Goal: Transaction & Acquisition: Purchase product/service

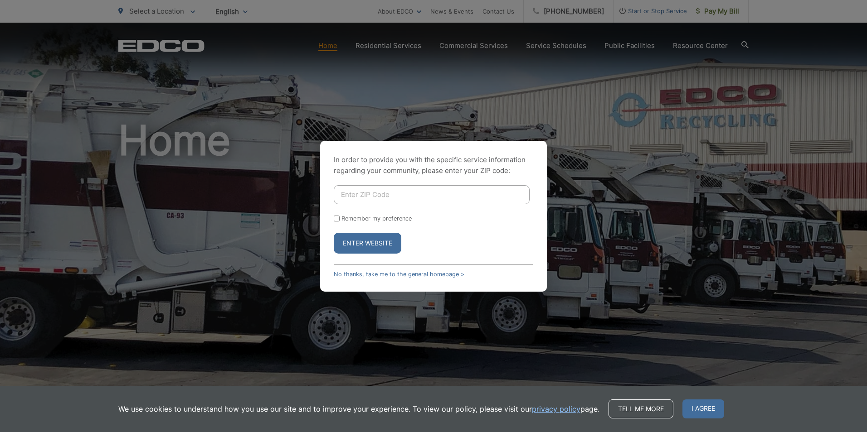
click at [347, 194] on input "Enter ZIP Code" at bounding box center [432, 194] width 196 height 19
type input "92129"
click at [358, 238] on button "Enter Website" at bounding box center [368, 243] width 68 height 21
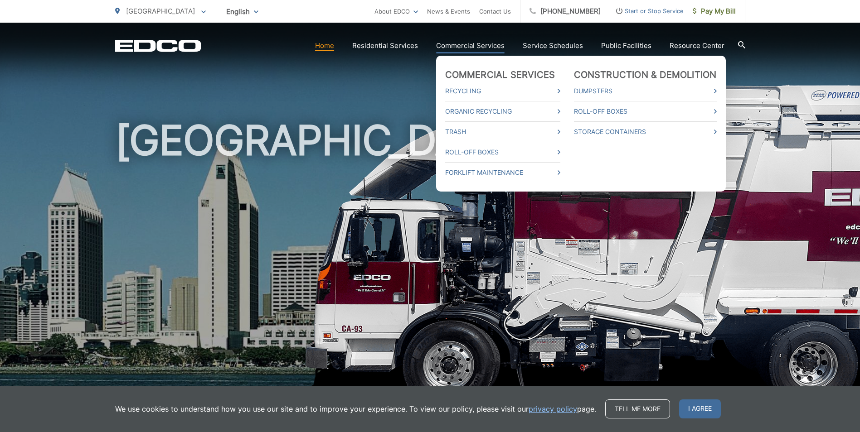
click at [483, 41] on link "Commercial Services" at bounding box center [470, 45] width 68 height 11
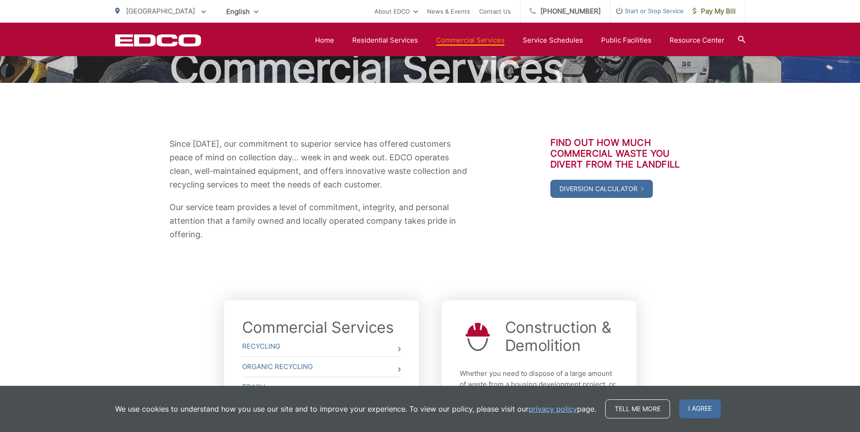
scroll to position [9, 0]
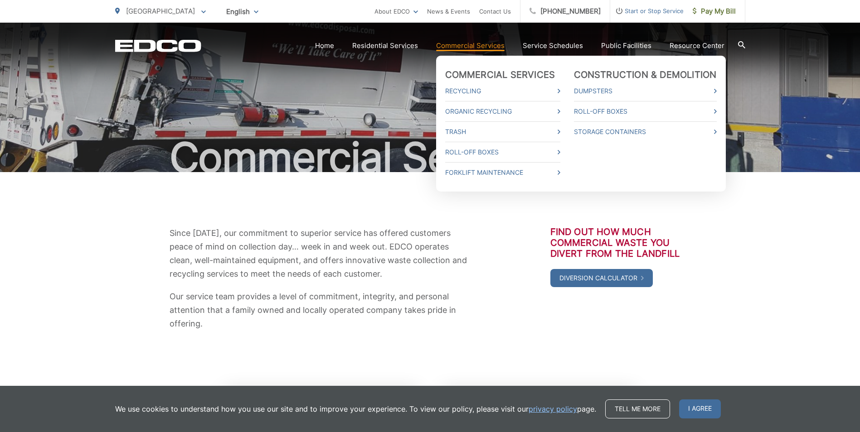
click at [463, 44] on link "Commercial Services" at bounding box center [470, 45] width 68 height 11
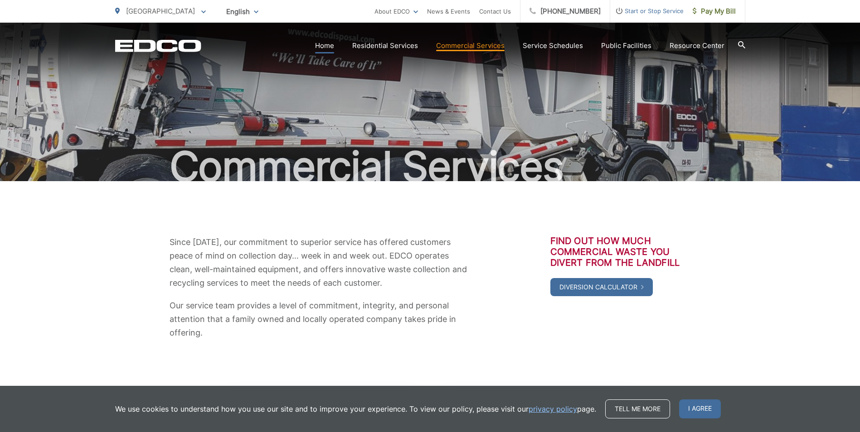
click at [327, 49] on link "Home" at bounding box center [324, 45] width 19 height 11
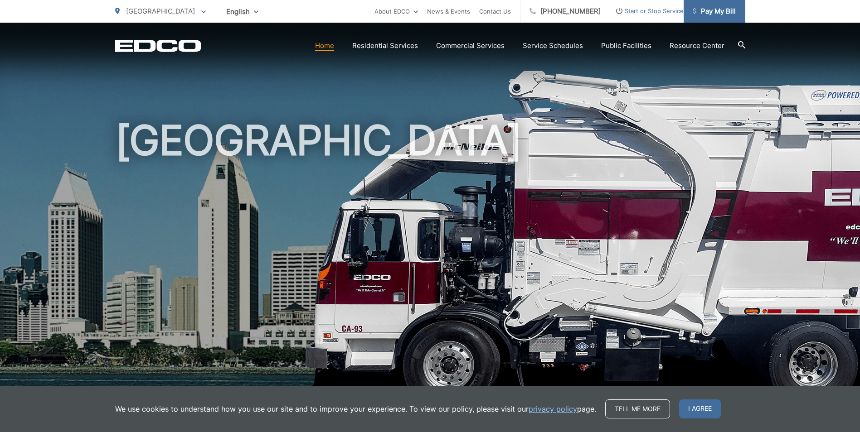
click at [720, 12] on span "Pay My Bill" at bounding box center [714, 11] width 43 height 11
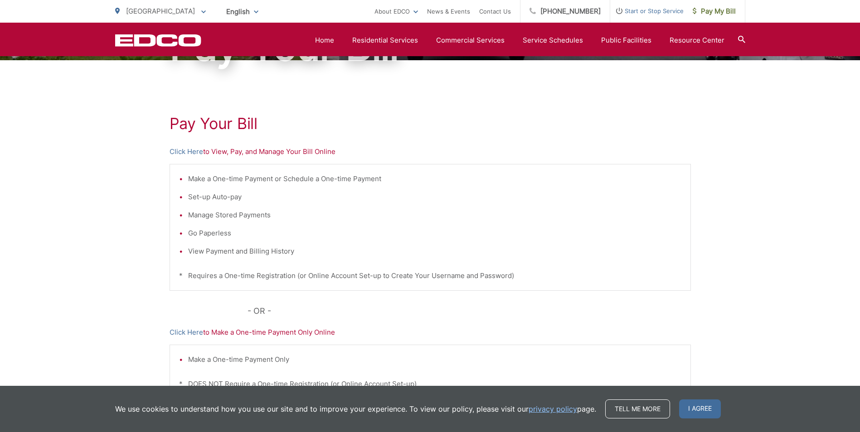
scroll to position [31, 0]
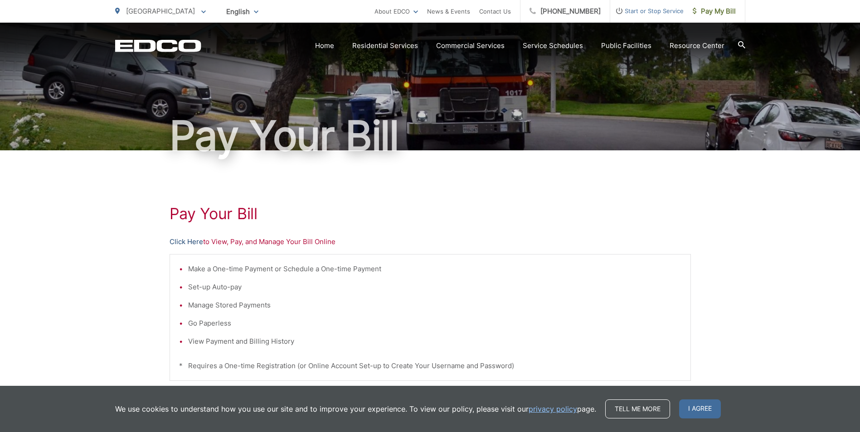
click at [197, 243] on link "Click Here" at bounding box center [187, 242] width 34 height 11
